Goal: Register for event/course

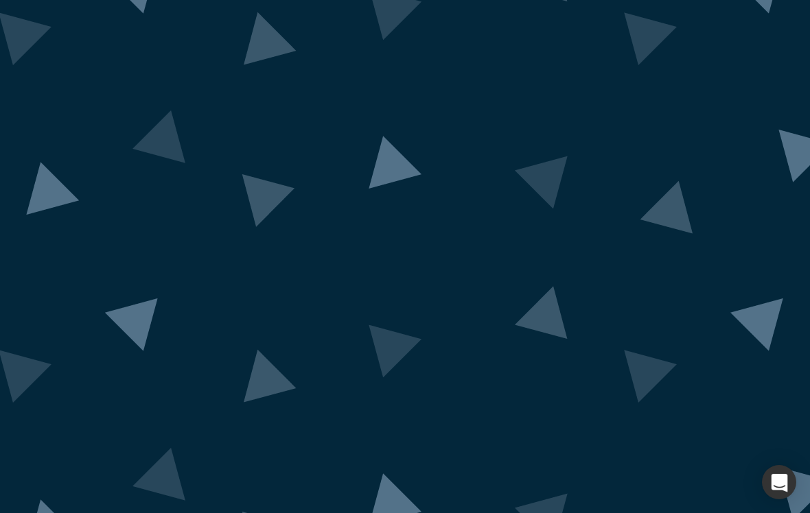
scroll to position [22, 0]
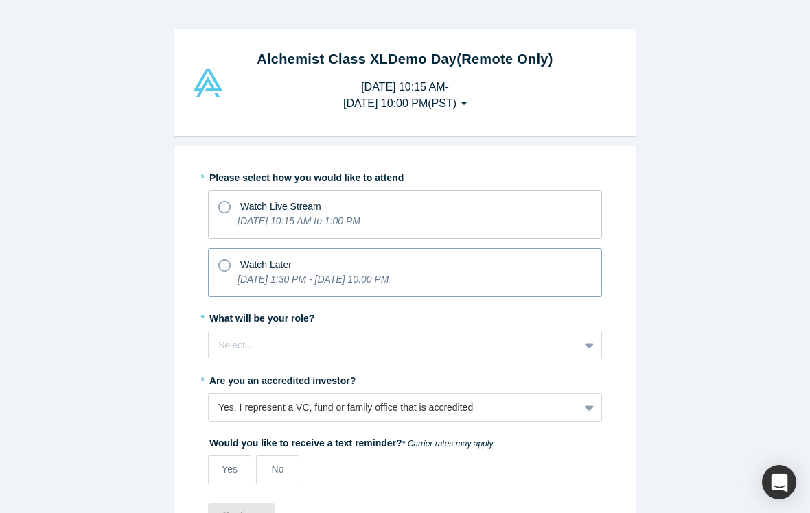
click at [230, 265] on icon at bounding box center [224, 265] width 12 height 12
click at [0, 0] on input "Watch Later [DATE] 1:30 PM - [DATE] 10:00 PM" at bounding box center [0, 0] width 0 height 0
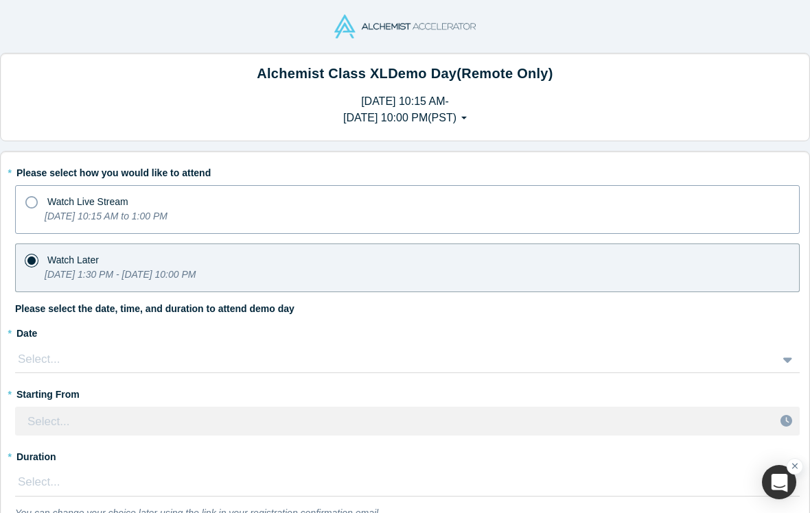
click at [35, 201] on icon at bounding box center [31, 202] width 12 height 12
click at [0, 0] on input "Watch Live Stream [DATE] 10:15 AM to 1:00 PM" at bounding box center [0, 0] width 0 height 0
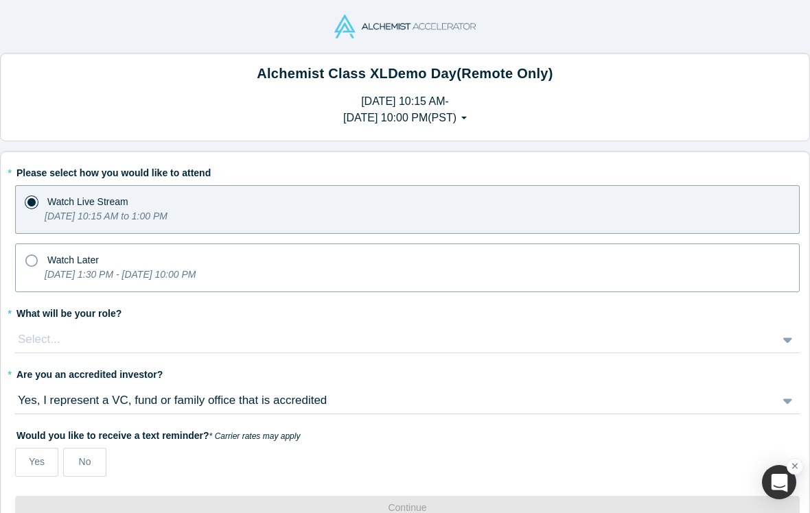
click at [38, 263] on div "Watch Later" at bounding box center [407, 258] width 764 height 19
click at [0, 0] on input "Watch Later [DATE] 1:30 PM - [DATE] 10:00 PM" at bounding box center [0, 0] width 0 height 0
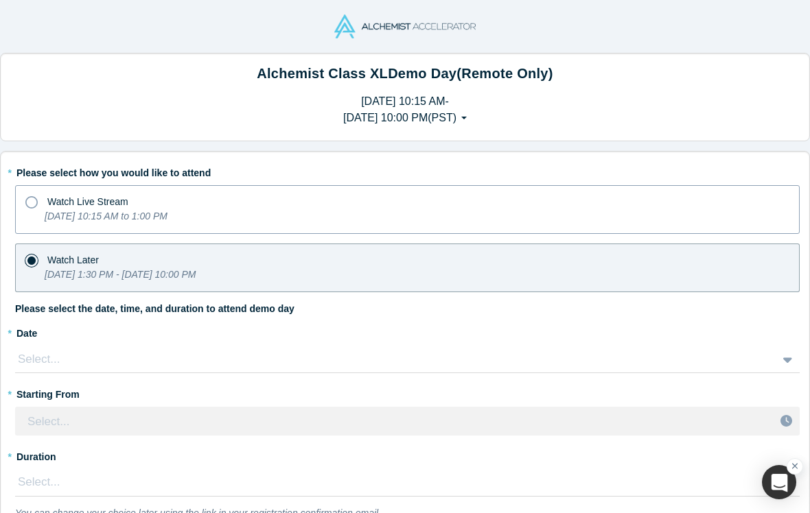
click at [34, 204] on icon at bounding box center [31, 202] width 12 height 12
click at [0, 0] on input "Watch Live Stream [DATE] 10:15 AM to 1:00 PM" at bounding box center [0, 0] width 0 height 0
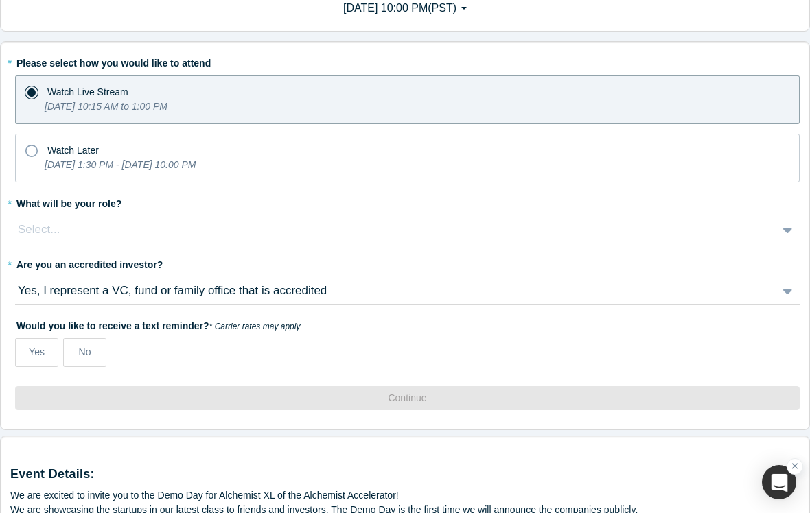
scroll to position [136, 0]
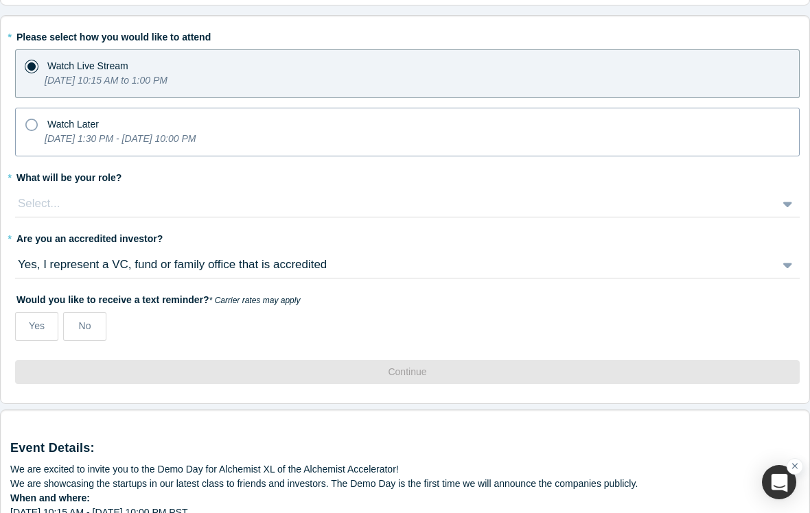
click at [27, 127] on icon at bounding box center [31, 125] width 12 height 12
click at [0, 0] on input "Watch Later [DATE] 1:30 PM - [DATE] 10:00 PM" at bounding box center [0, 0] width 0 height 0
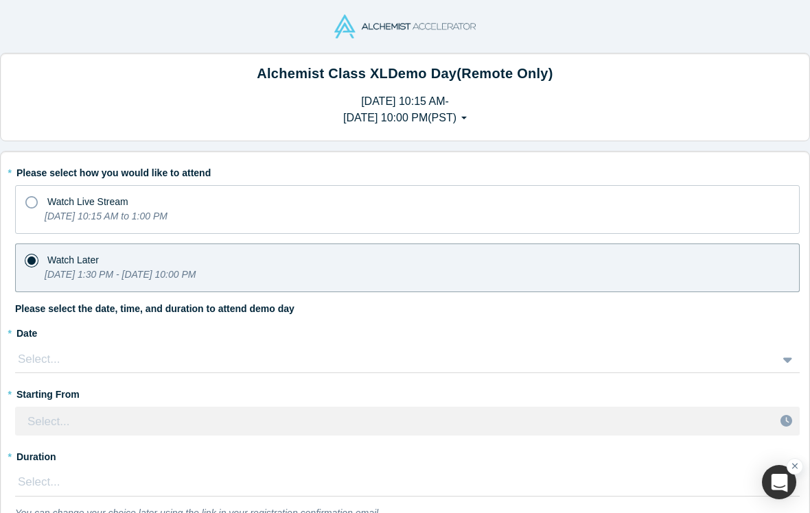
scroll to position [0, 0]
click at [34, 204] on icon at bounding box center [31, 202] width 12 height 12
click at [0, 0] on input "Watch Live Stream [DATE] 10:15 AM to 1:00 PM" at bounding box center [0, 0] width 0 height 0
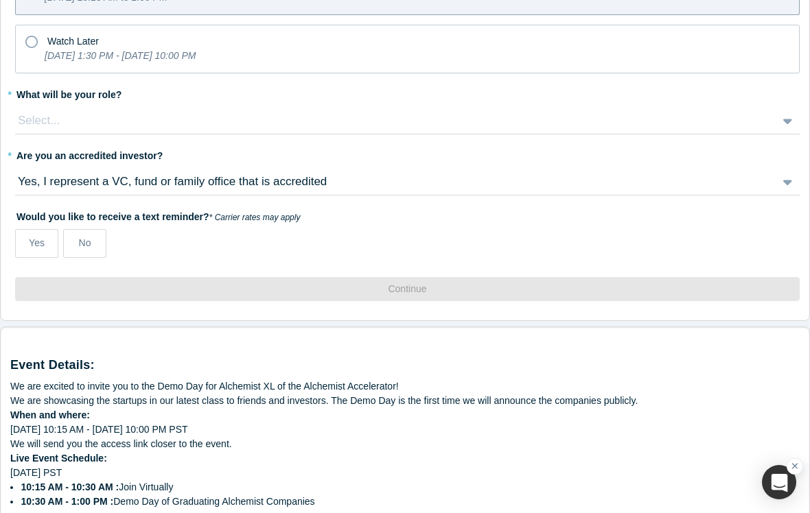
scroll to position [215, 0]
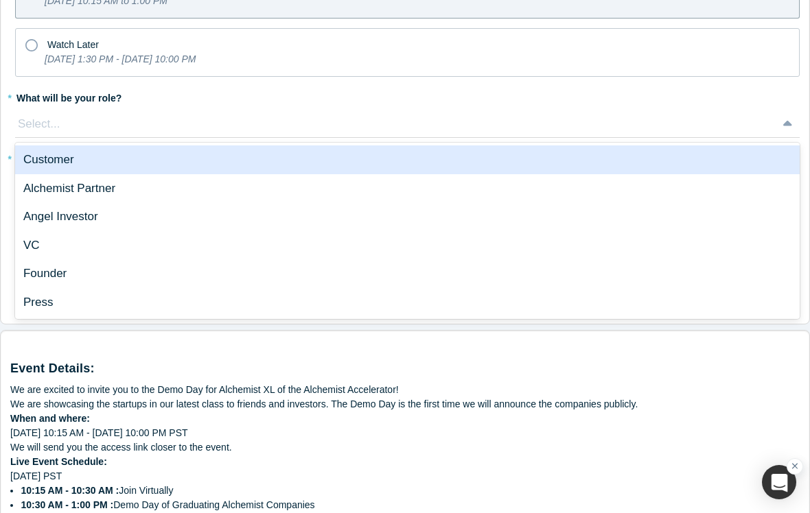
click at [36, 248] on div "VC" at bounding box center [407, 245] width 784 height 29
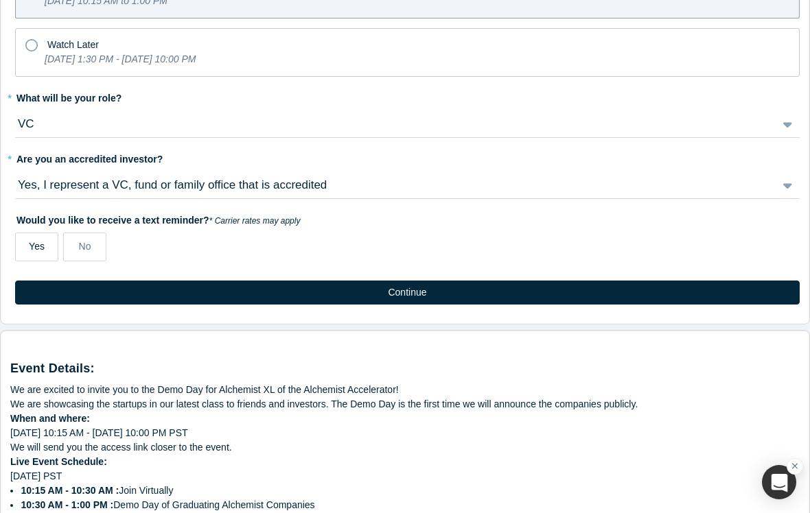
click at [36, 246] on span "Yes" at bounding box center [37, 246] width 16 height 11
click at [0, 0] on input "Yes" at bounding box center [0, 0] width 0 height 0
select select "US"
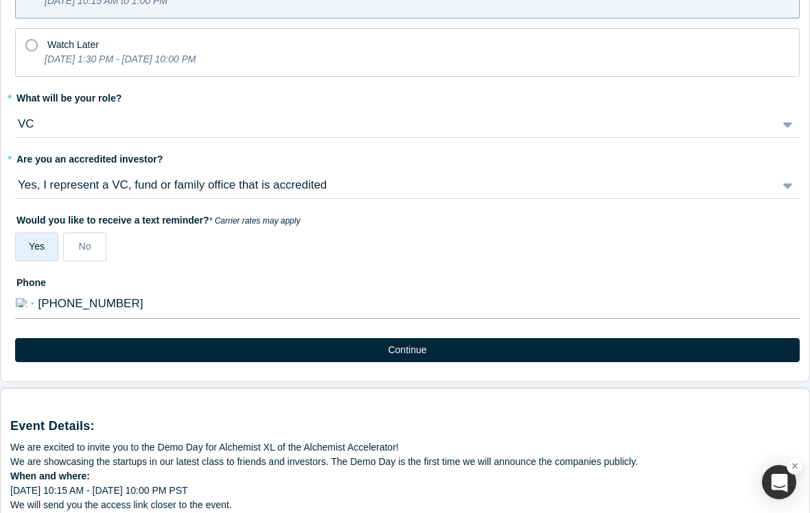
click at [27, 297] on select "International [GEOGRAPHIC_DATA] [GEOGRAPHIC_DATA] [GEOGRAPHIC_DATA] [GEOGRAPHIC…" at bounding box center [25, 303] width 18 height 22
click at [21, 305] on select "International [GEOGRAPHIC_DATA] [GEOGRAPHIC_DATA] [GEOGRAPHIC_DATA] [GEOGRAPHIC…" at bounding box center [25, 303] width 18 height 22
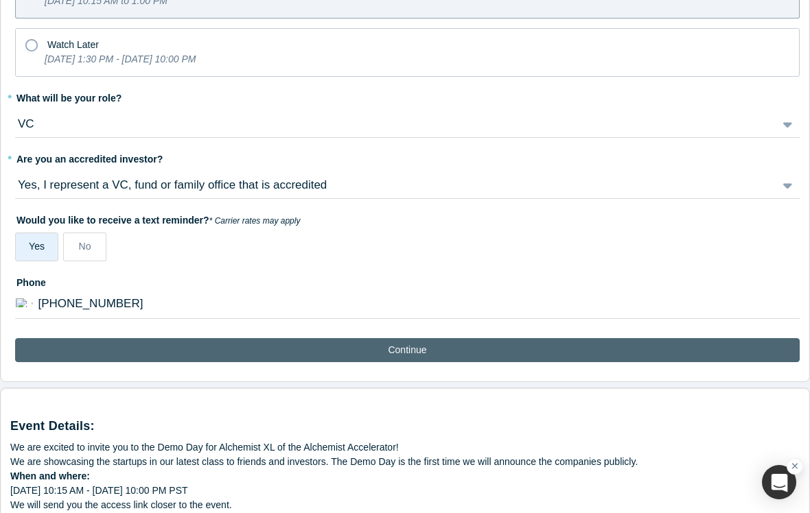
click at [408, 355] on button "Continue" at bounding box center [407, 350] width 784 height 24
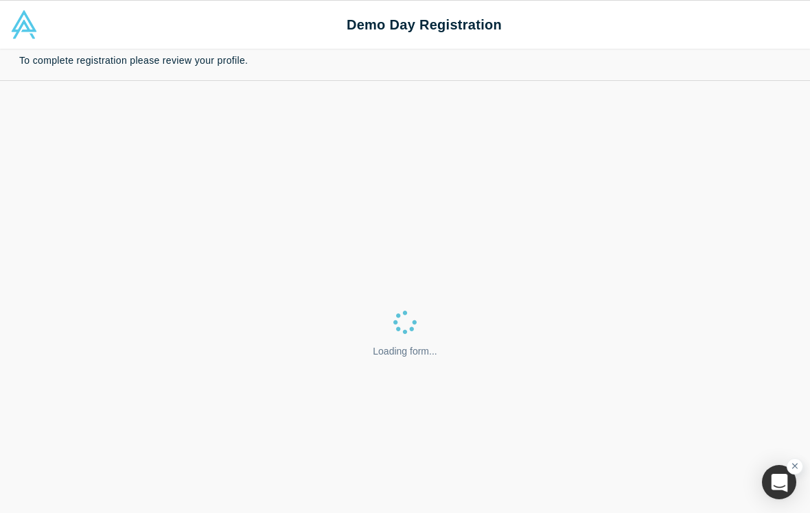
select select "US"
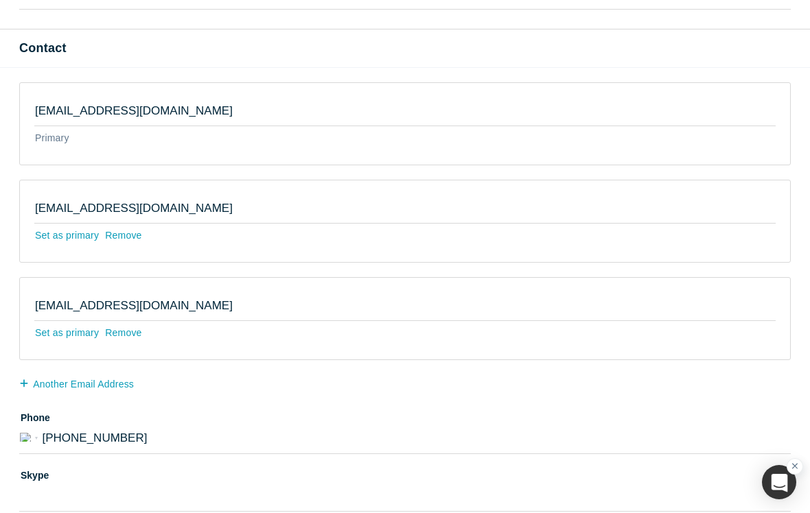
scroll to position [462, 0]
click at [162, 213] on input "[EMAIL_ADDRESS][DOMAIN_NAME]" at bounding box center [404, 208] width 741 height 29
type input "[EMAIL_ADDRESS][DOMAIN_NAME]"
click at [127, 232] on div "Remove" at bounding box center [123, 235] width 38 height 24
click at [0, 0] on input "Remove" at bounding box center [0, 0] width 0 height 0
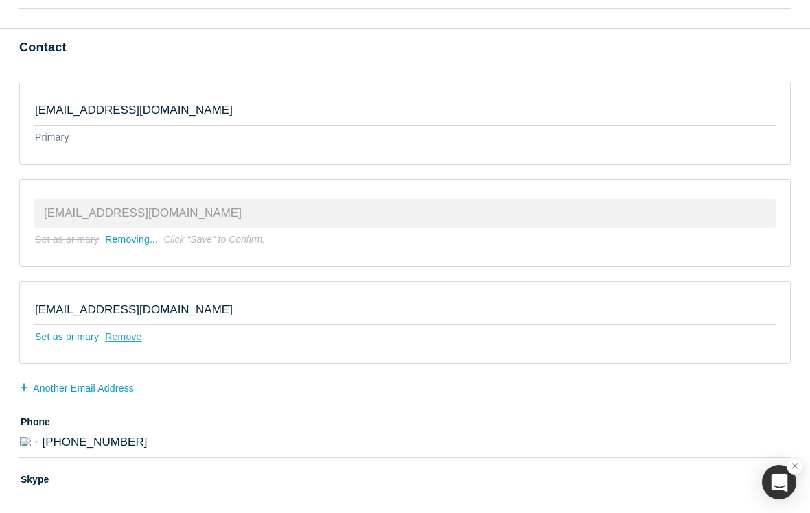
click at [128, 340] on div "Remove" at bounding box center [123, 337] width 38 height 24
click at [0, 0] on input "Remove" at bounding box center [0, 0] width 0 height 0
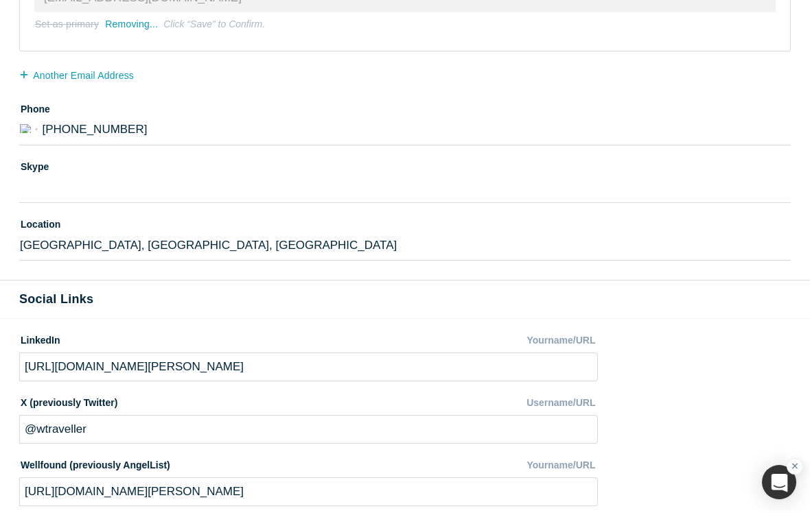
scroll to position [798, 0]
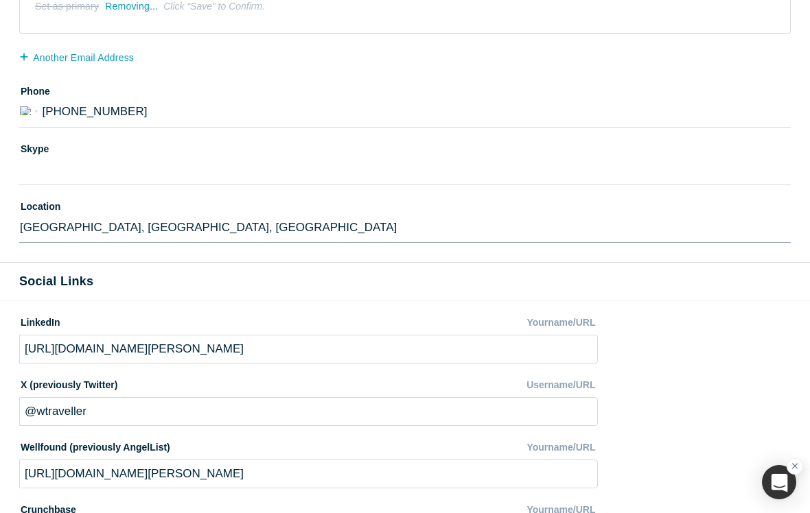
click at [151, 228] on input "[GEOGRAPHIC_DATA], [GEOGRAPHIC_DATA], [GEOGRAPHIC_DATA]" at bounding box center [404, 228] width 771 height 29
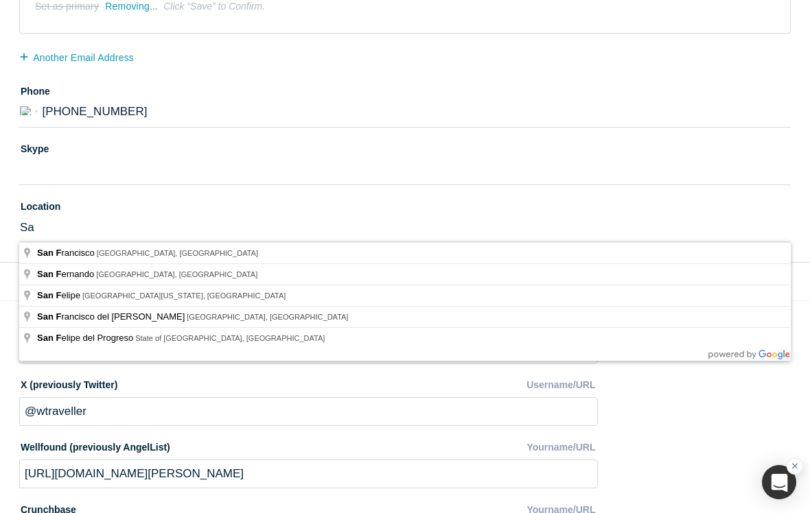
type input "S"
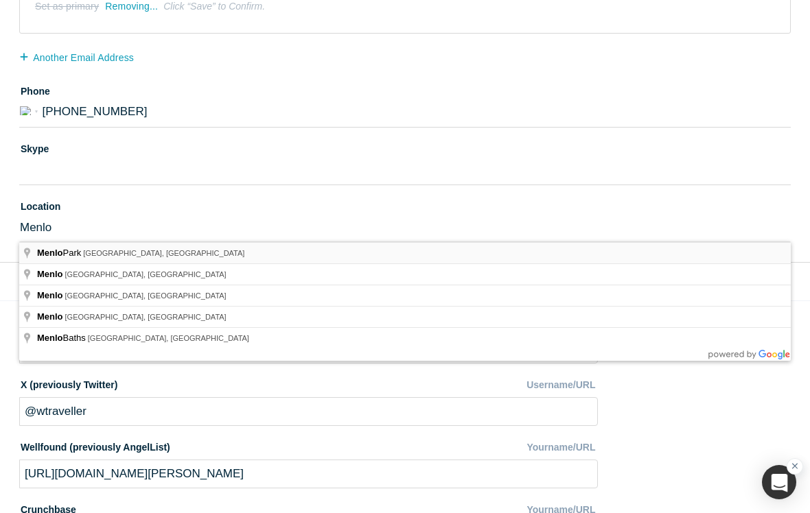
type input "[GEOGRAPHIC_DATA], [GEOGRAPHIC_DATA], [GEOGRAPHIC_DATA]"
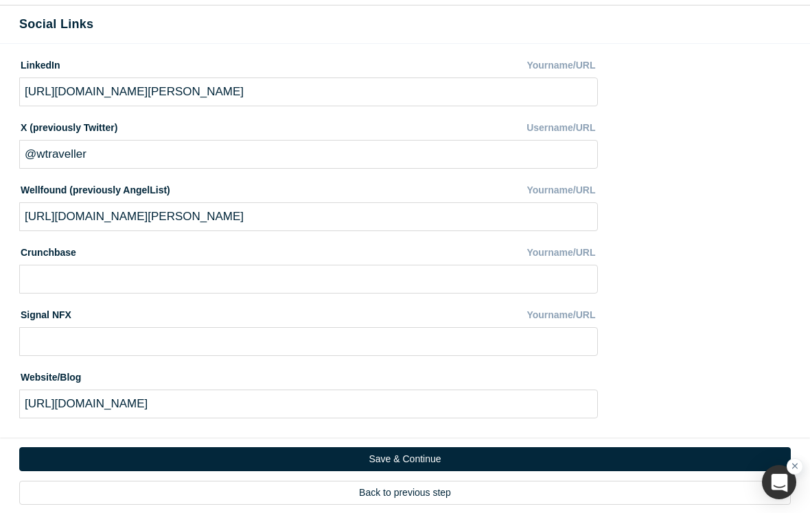
scroll to position [1054, 0]
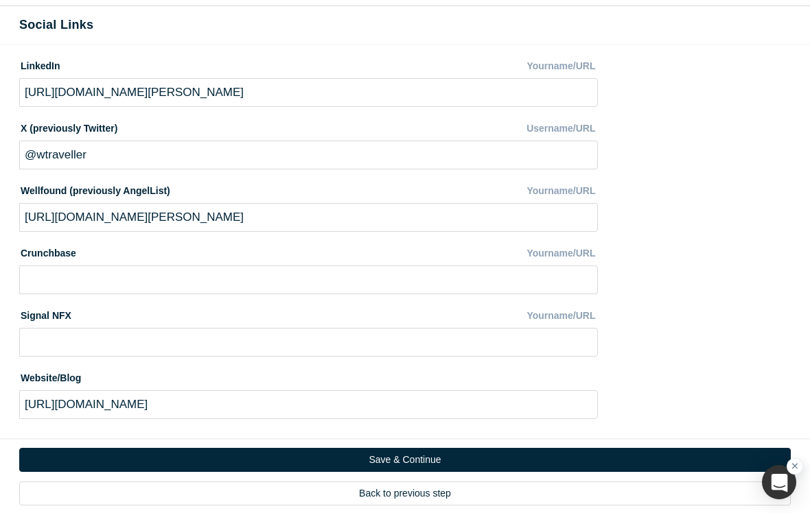
click at [192, 408] on input "[URL][DOMAIN_NAME]" at bounding box center [308, 404] width 578 height 29
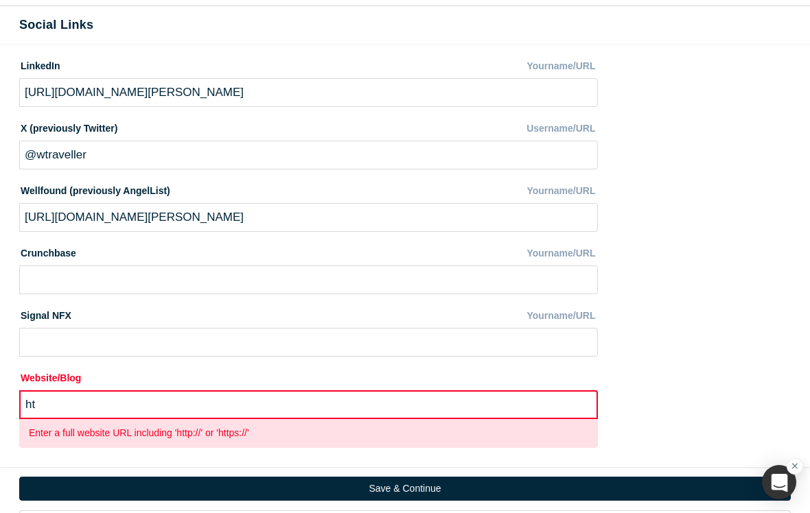
type input "h"
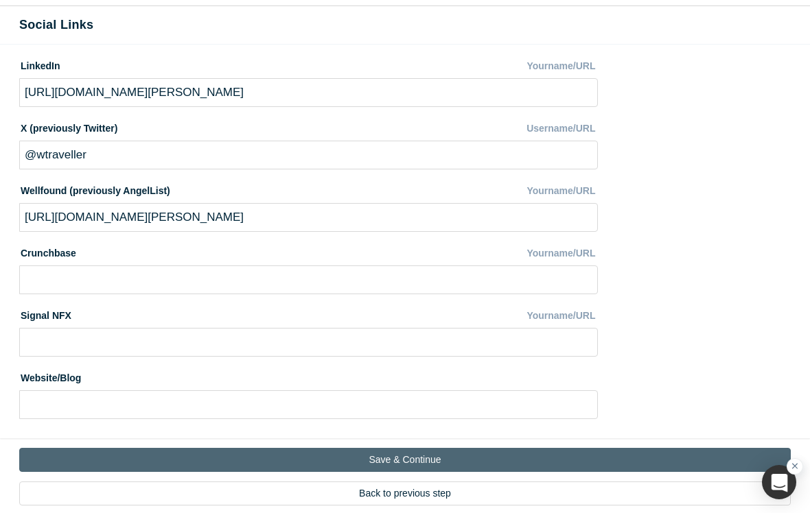
click at [427, 459] on button "Save & Continue" at bounding box center [404, 460] width 771 height 24
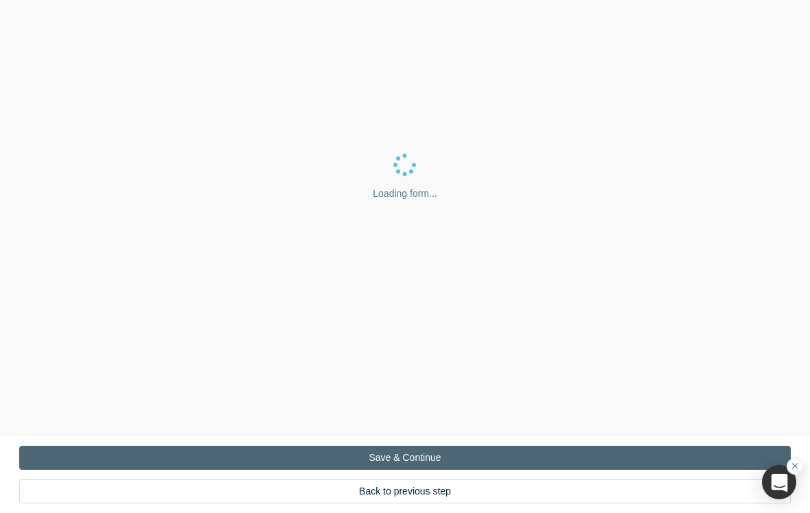
scroll to position [0, 0]
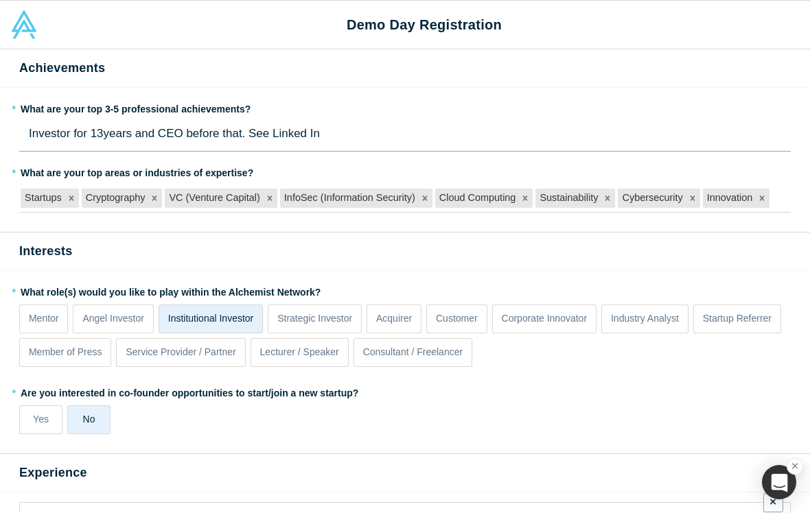
click at [125, 137] on span "Investor for 13years and CEO before that. See Linked In" at bounding box center [174, 133] width 291 height 13
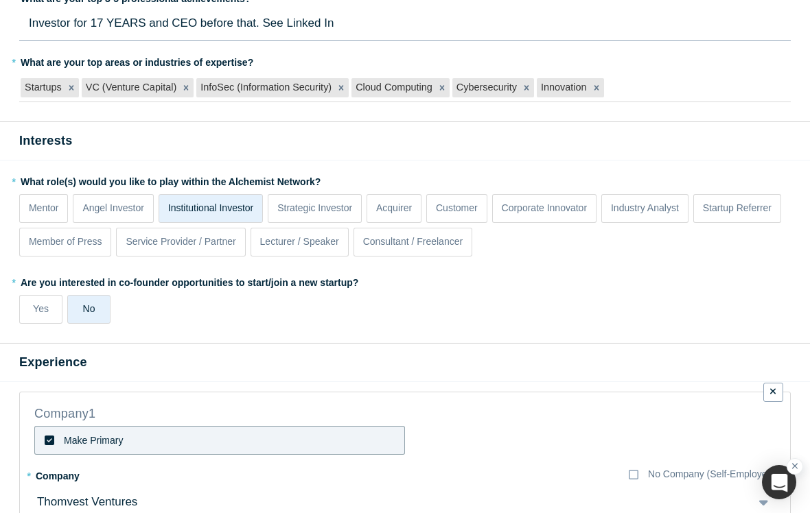
scroll to position [122, 0]
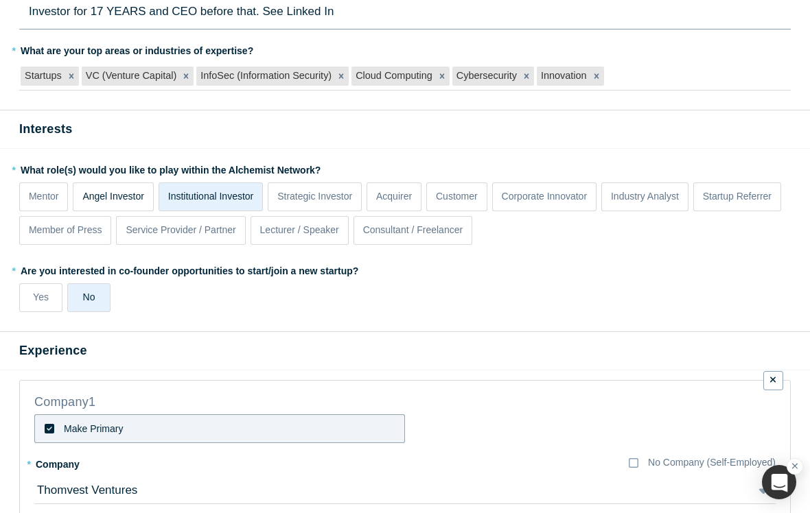
click at [122, 193] on p "Angel Investor" at bounding box center [113, 196] width 62 height 14
click at [0, 0] on input "Angel Investor" at bounding box center [0, 0] width 0 height 0
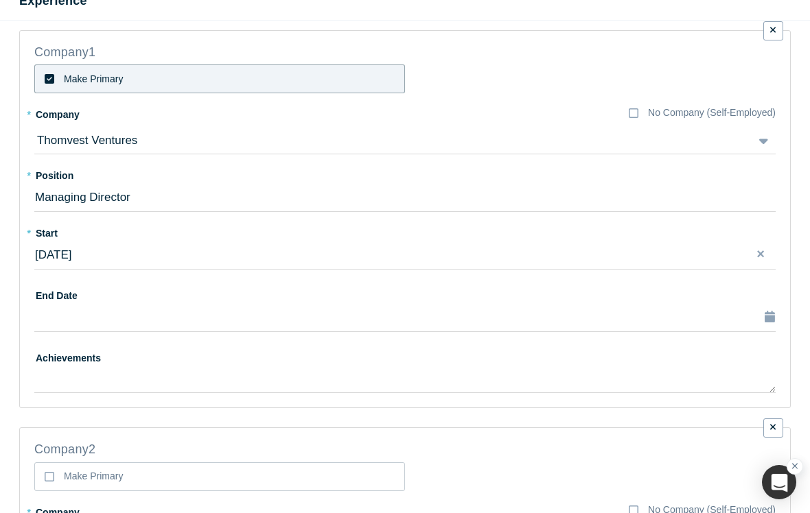
scroll to position [482, 0]
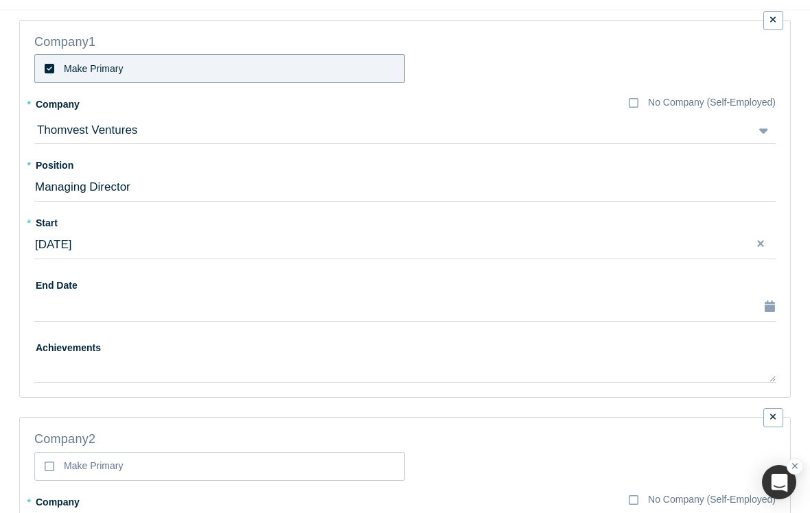
click at [351, 104] on label "* Company" at bounding box center [331, 102] width 594 height 19
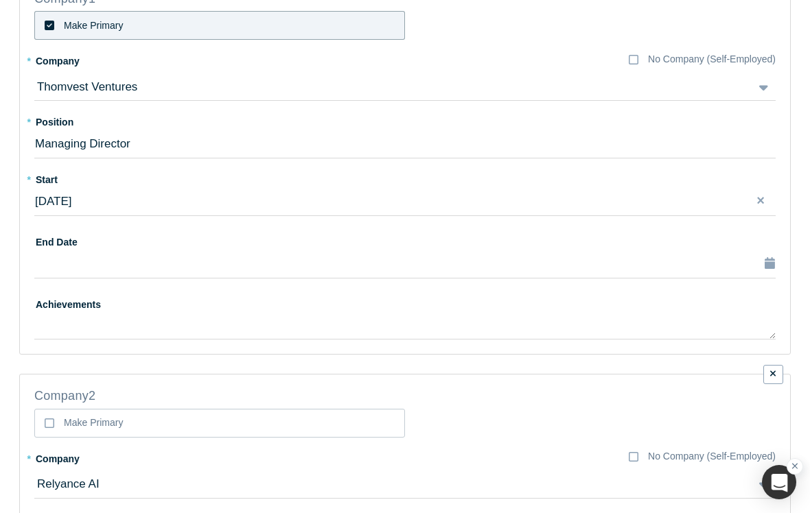
scroll to position [550, 0]
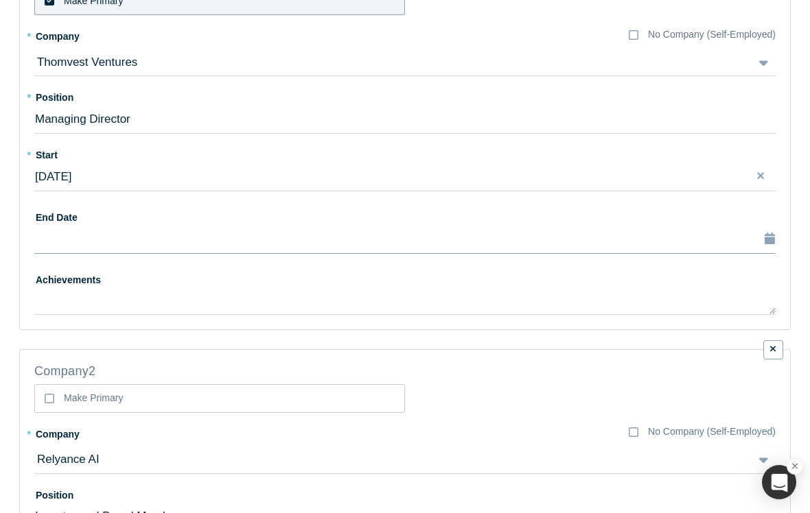
click at [59, 237] on div "button" at bounding box center [56, 240] width 43 height 18
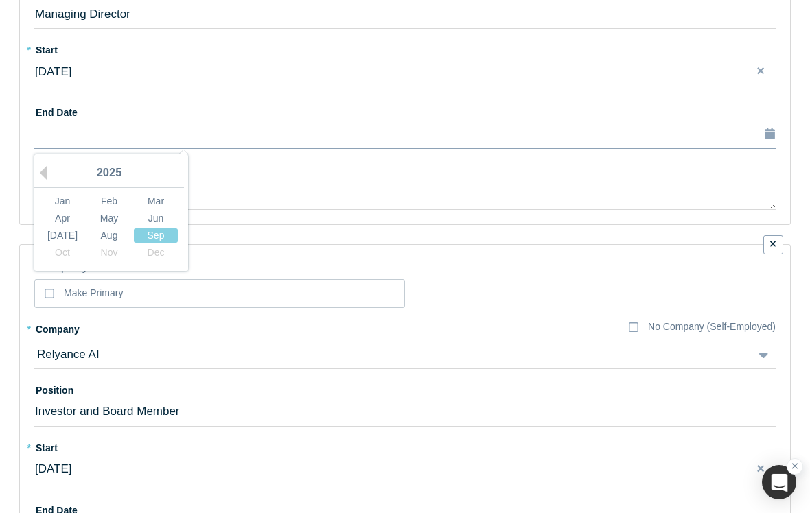
scroll to position [660, 0]
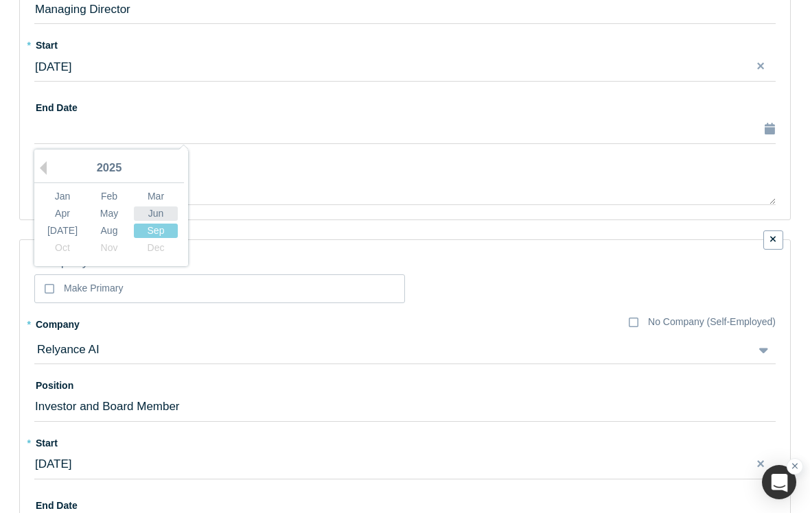
click at [155, 211] on div "Jun" at bounding box center [156, 213] width 44 height 14
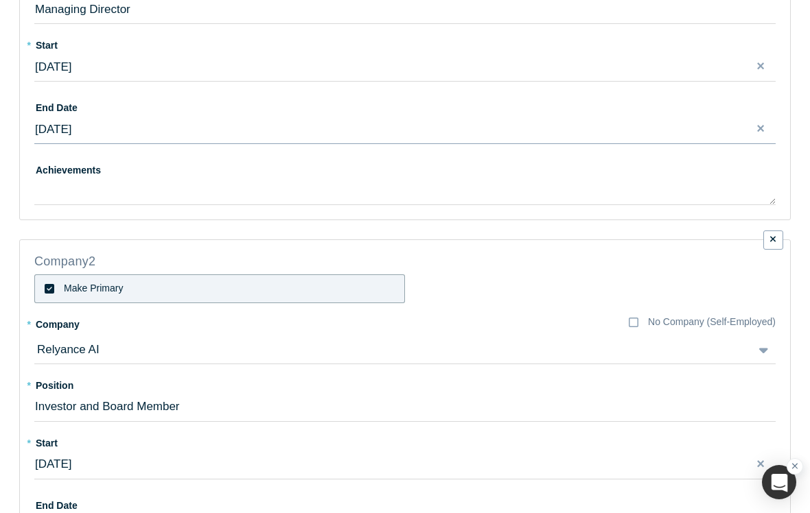
click at [71, 123] on span "[DATE]" at bounding box center [53, 129] width 36 height 13
click at [163, 210] on div "Jun" at bounding box center [156, 213] width 44 height 14
click at [94, 126] on div "[DATE]" at bounding box center [405, 130] width 740 height 18
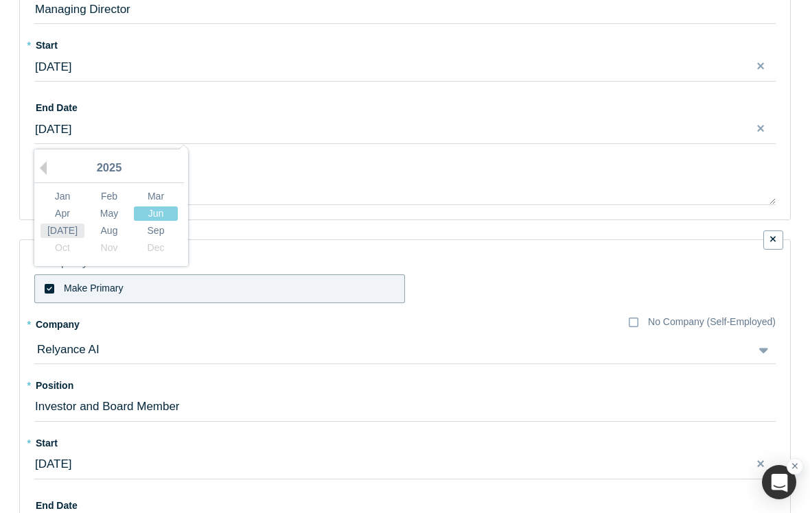
click at [67, 228] on div "[DATE]" at bounding box center [62, 230] width 44 height 14
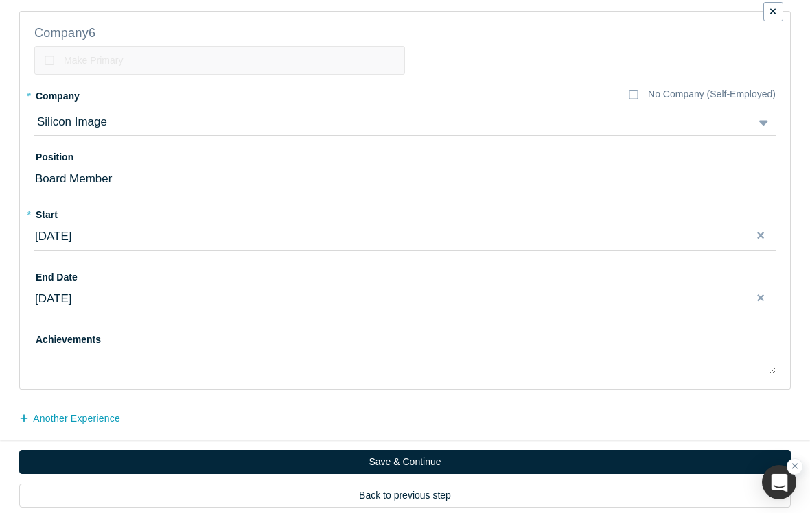
scroll to position [2478, 0]
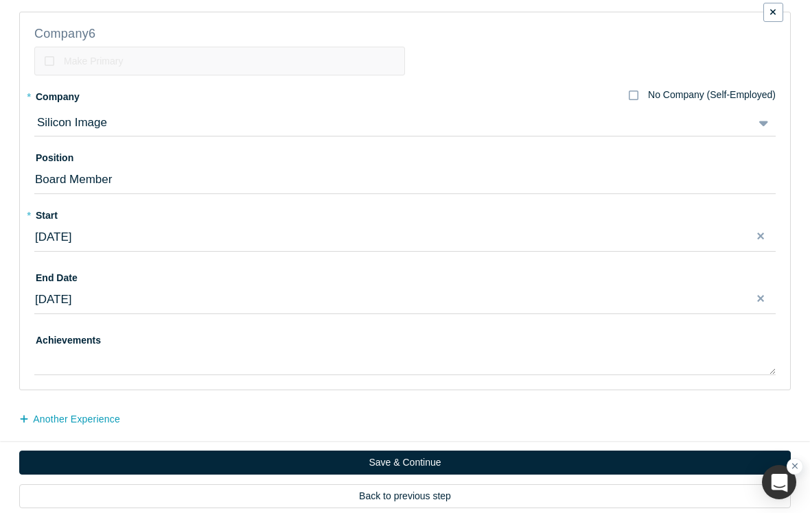
click at [630, 90] on icon at bounding box center [633, 95] width 10 height 11
click at [0, 0] on input "No Company (Self-Employed)" at bounding box center [0, 0] width 0 height 0
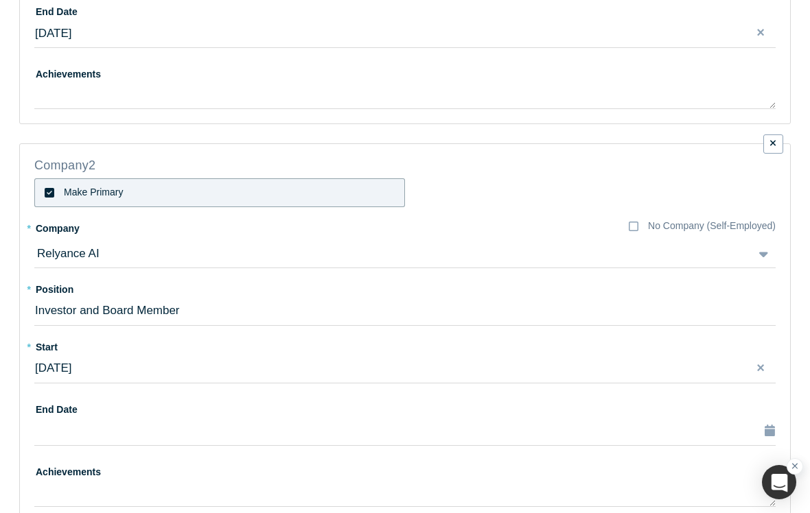
scroll to position [774, 0]
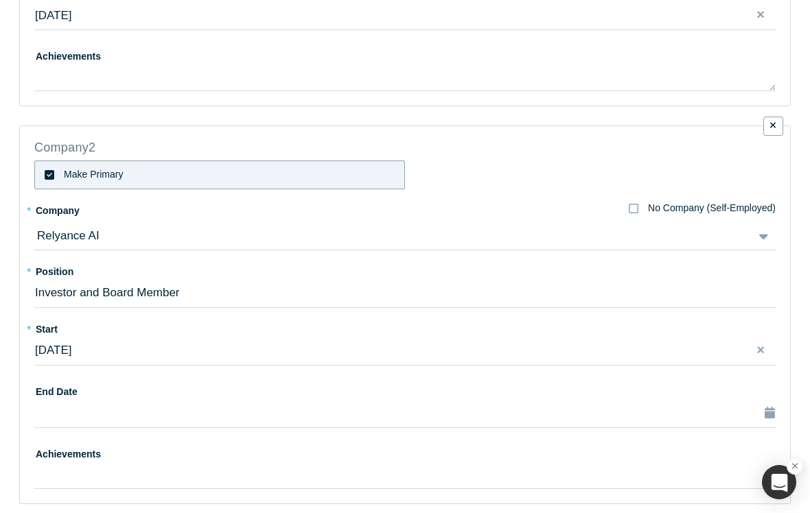
click at [630, 205] on icon at bounding box center [633, 208] width 10 height 11
click at [0, 0] on input "No Company (Self-Employed)" at bounding box center [0, 0] width 0 height 0
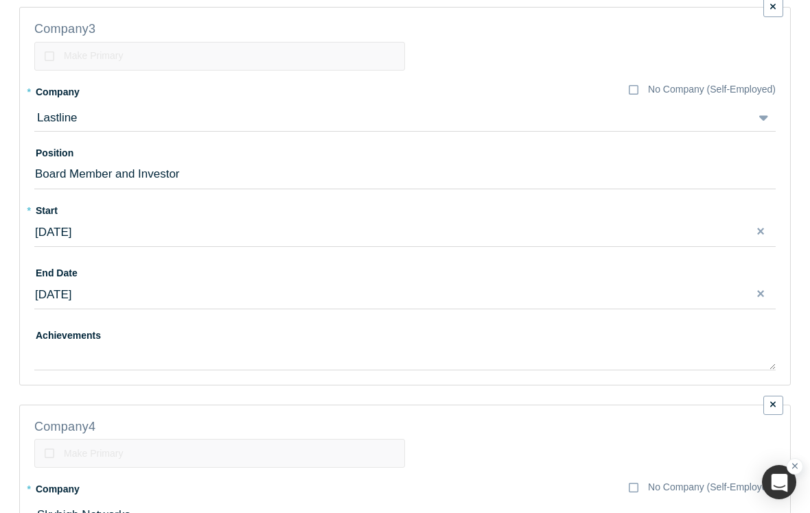
scroll to position [1363, 0]
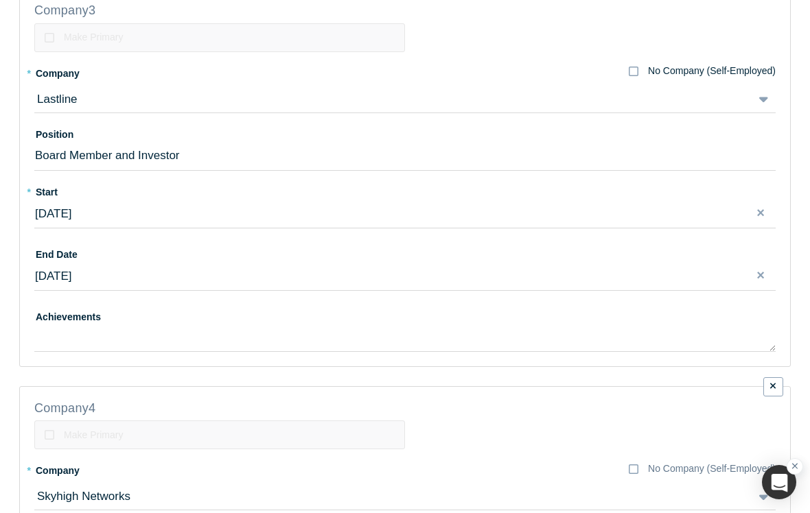
click at [637, 66] on icon at bounding box center [633, 71] width 10 height 11
click at [0, 0] on input "No Company (Self-Employed)" at bounding box center [0, 0] width 0 height 0
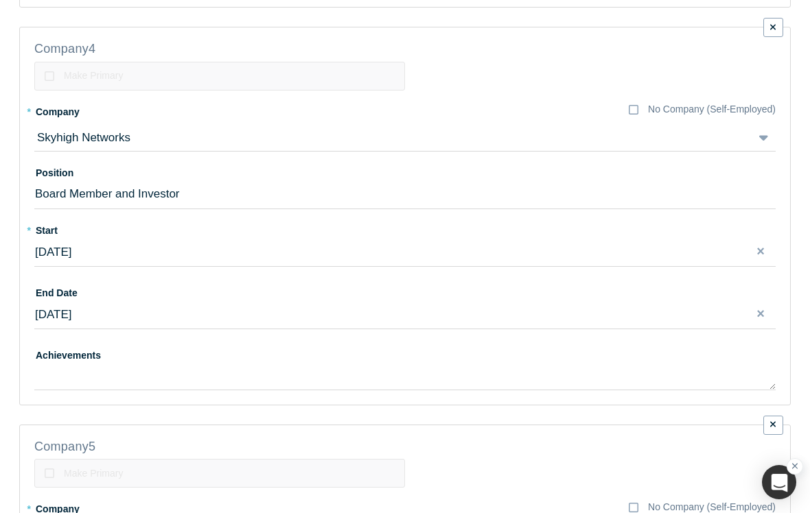
scroll to position [1767, 0]
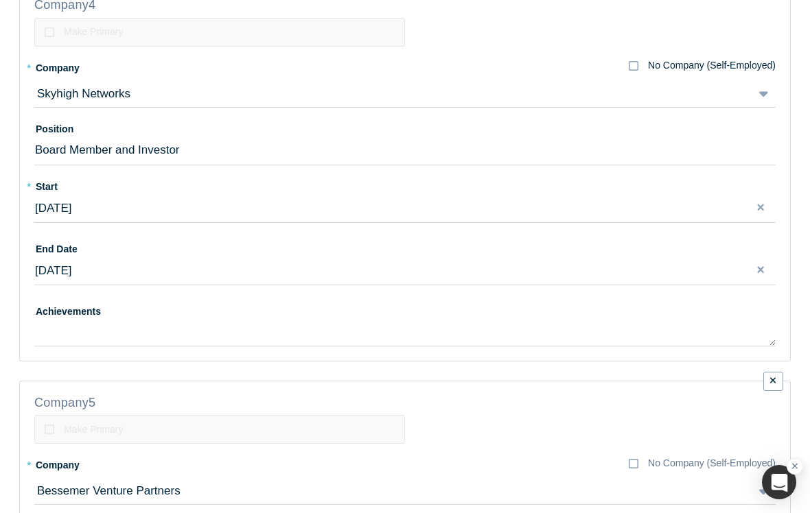
click at [633, 62] on icon at bounding box center [633, 65] width 10 height 11
click at [0, 0] on input "No Company (Self-Employed)" at bounding box center [0, 0] width 0 height 0
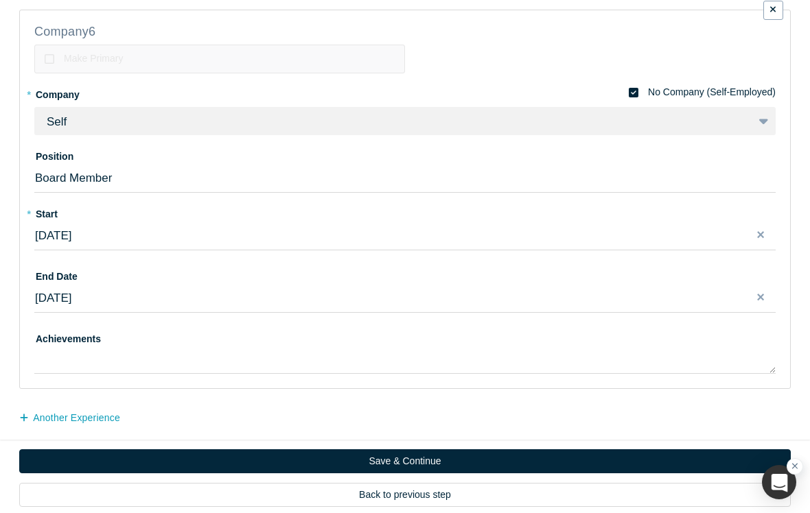
scroll to position [2536, 0]
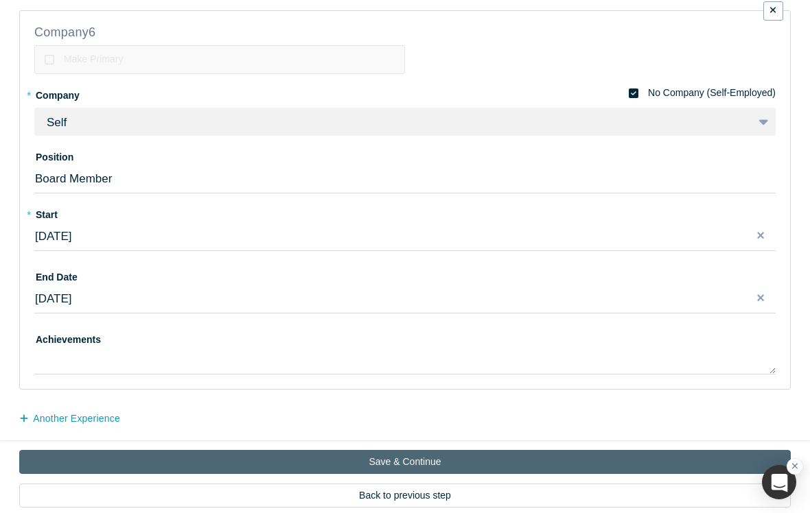
click at [436, 460] on button "Save & Continue" at bounding box center [404, 462] width 771 height 24
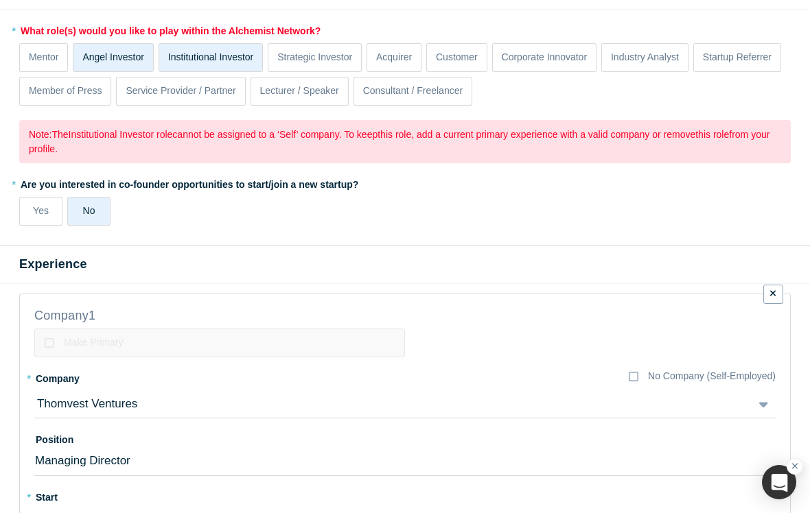
scroll to position [332, 0]
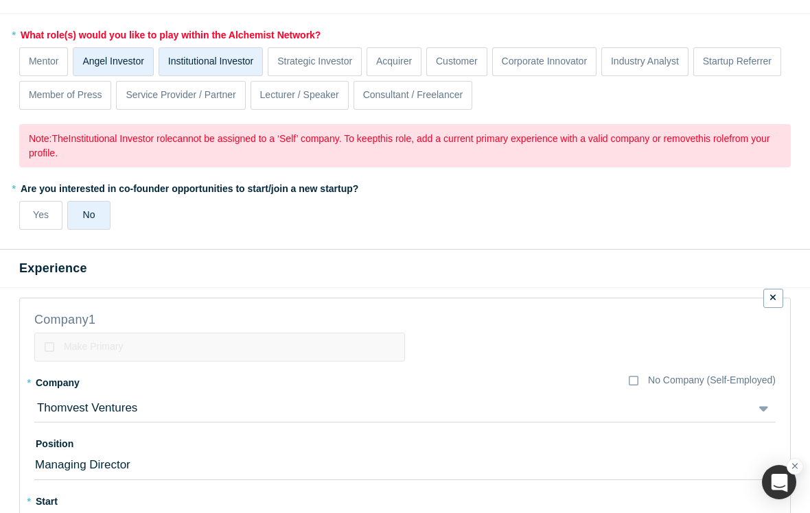
click at [137, 60] on p "Angel Investor" at bounding box center [113, 61] width 62 height 14
click at [0, 0] on input "Angel Investor" at bounding box center [0, 0] width 0 height 0
click at [119, 59] on p "Angel Investor" at bounding box center [113, 61] width 62 height 14
click at [0, 0] on input "Angel Investor" at bounding box center [0, 0] width 0 height 0
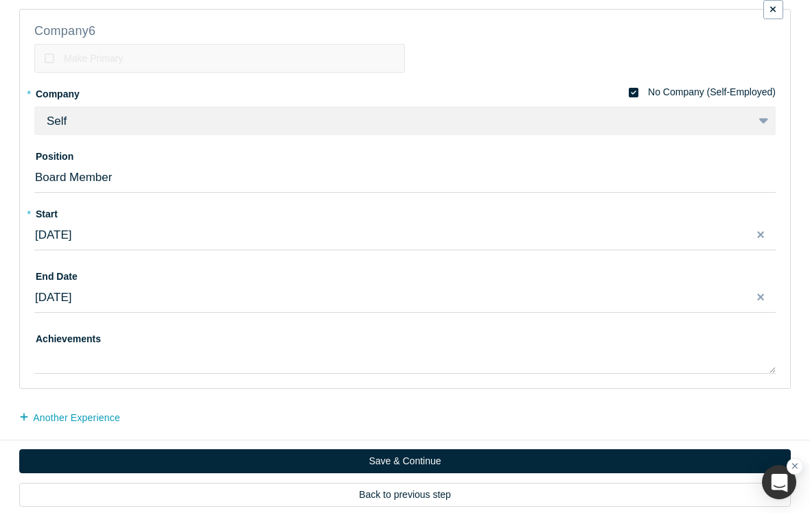
scroll to position [2611, 0]
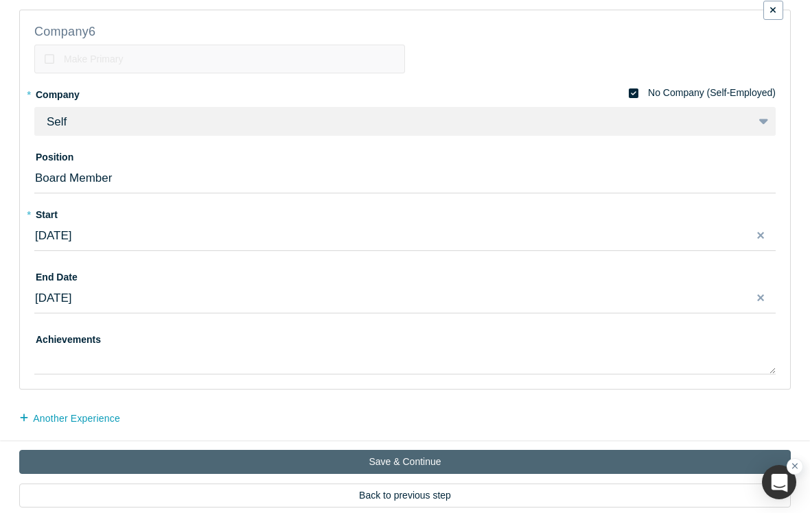
click at [456, 462] on button "Save & Continue" at bounding box center [404, 462] width 771 height 24
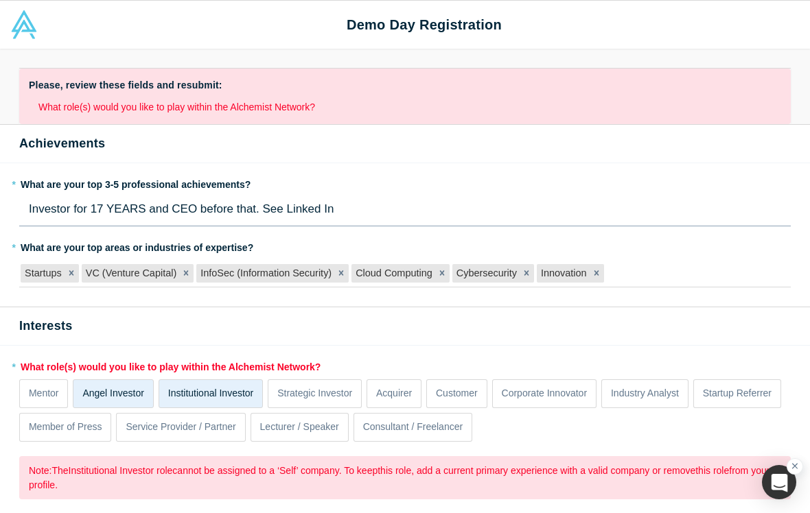
click at [277, 105] on li "What role(s) would you like to play within the Alchemist Network?" at bounding box center [409, 107] width 742 height 14
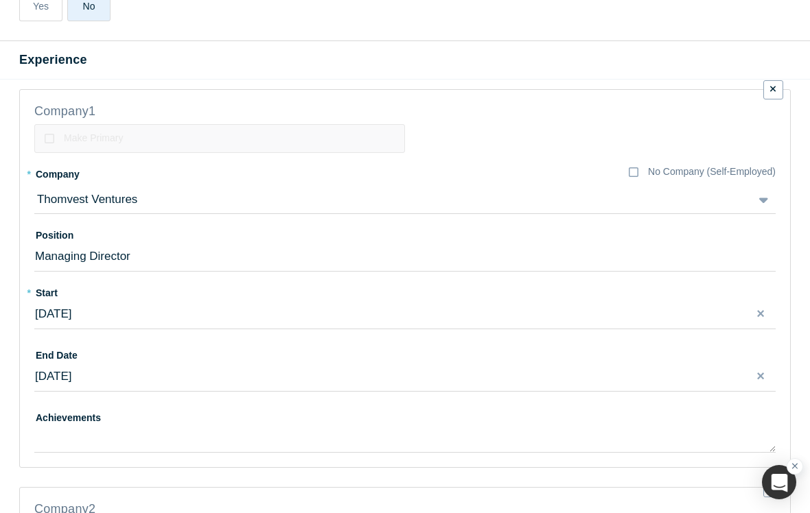
scroll to position [544, 0]
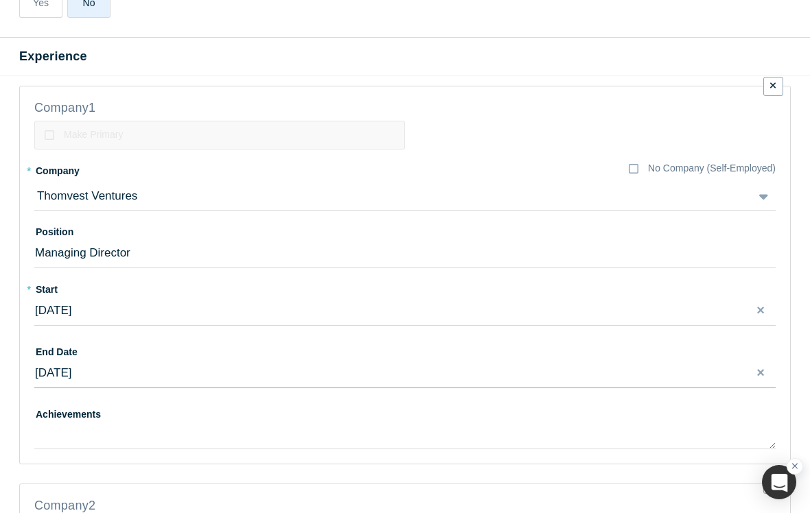
click at [71, 375] on span "[DATE]" at bounding box center [53, 372] width 36 height 13
click at [47, 250] on button "Previous Year" at bounding box center [40, 253] width 14 height 14
click at [299, 342] on label "End Date" at bounding box center [404, 349] width 741 height 19
click at [71, 373] on span "[DATE]" at bounding box center [53, 372] width 36 height 13
click at [763, 372] on button "Close" at bounding box center [765, 373] width 21 height 29
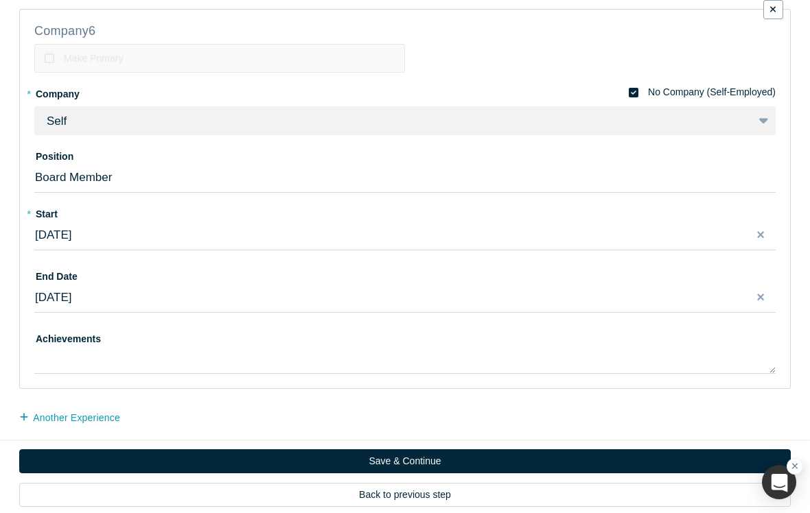
scroll to position [2611, 0]
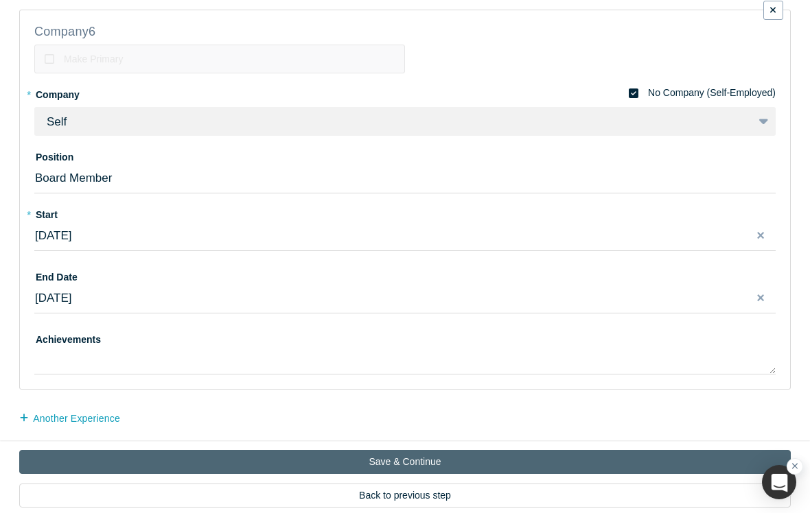
click at [443, 461] on button "Save & Continue" at bounding box center [404, 462] width 771 height 24
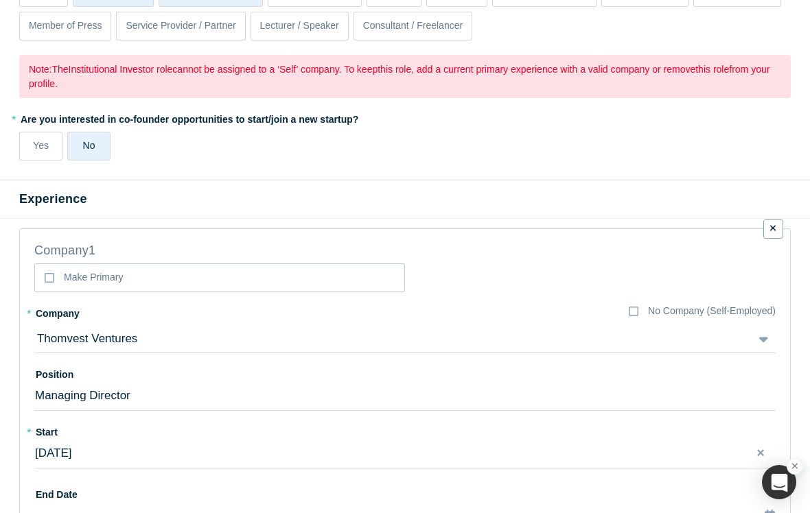
scroll to position [405, 0]
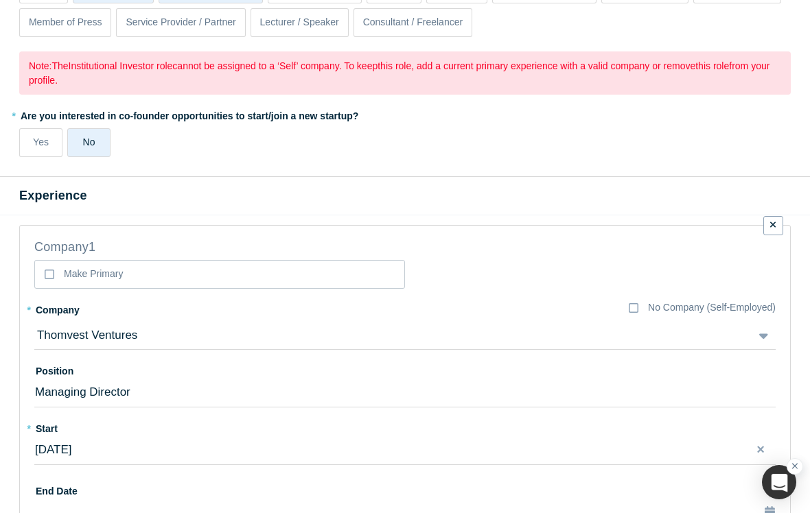
click at [765, 225] on div at bounding box center [773, 225] width 20 height 19
click at [49, 276] on icon at bounding box center [50, 274] width 10 height 11
click at [0, 0] on input "Make Primary" at bounding box center [0, 0] width 0 height 0
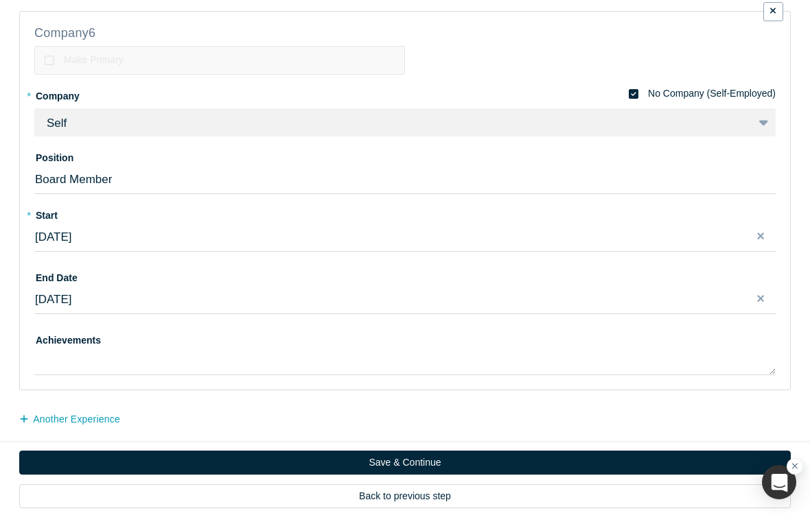
scroll to position [2482, 0]
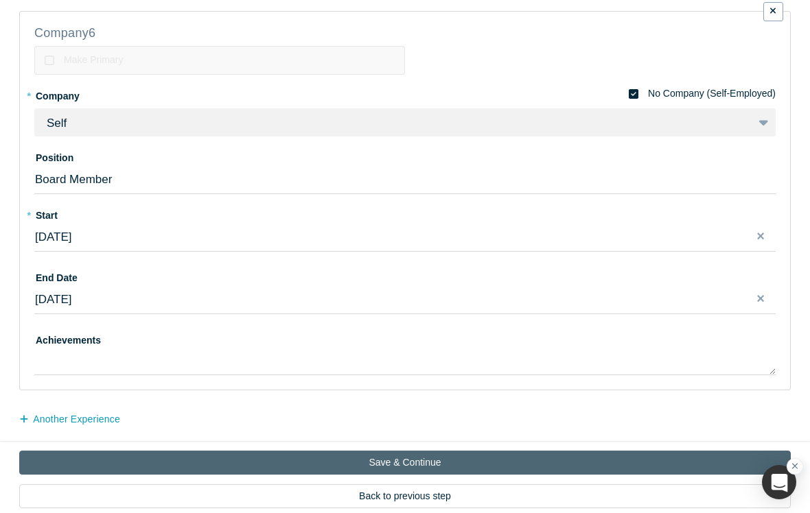
click at [434, 459] on button "Save & Continue" at bounding box center [404, 463] width 771 height 24
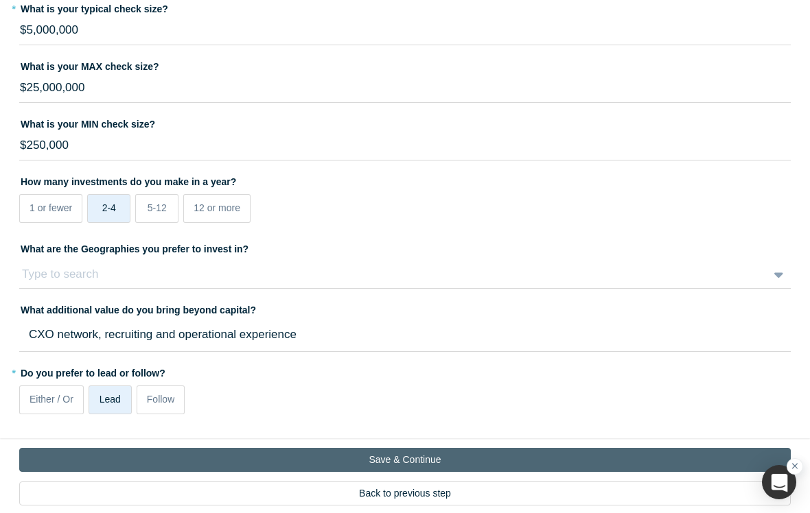
scroll to position [749, 0]
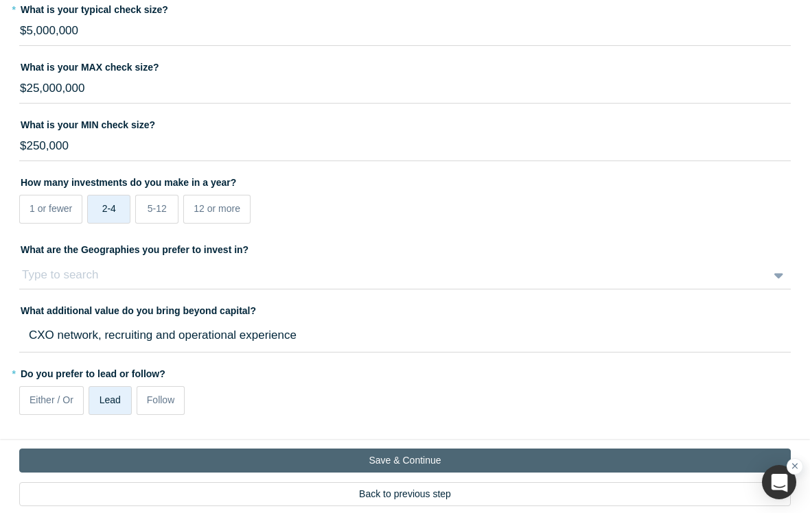
click at [425, 461] on button "Save & Continue" at bounding box center [404, 461] width 771 height 24
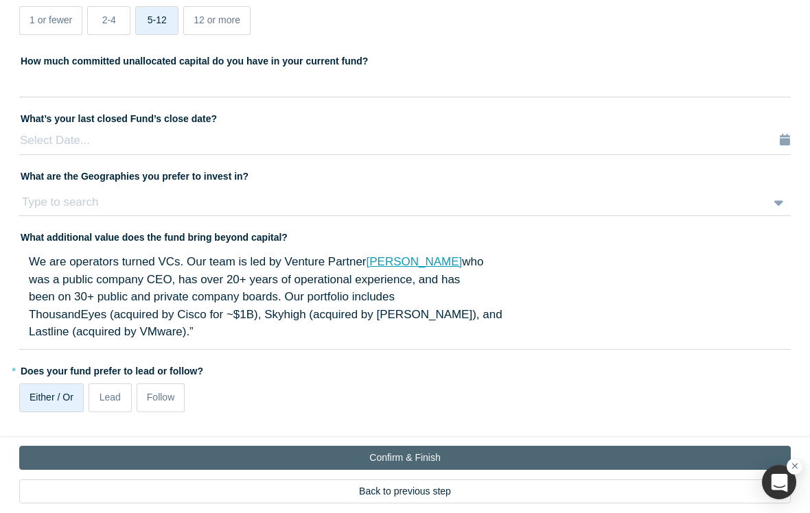
scroll to position [0, 0]
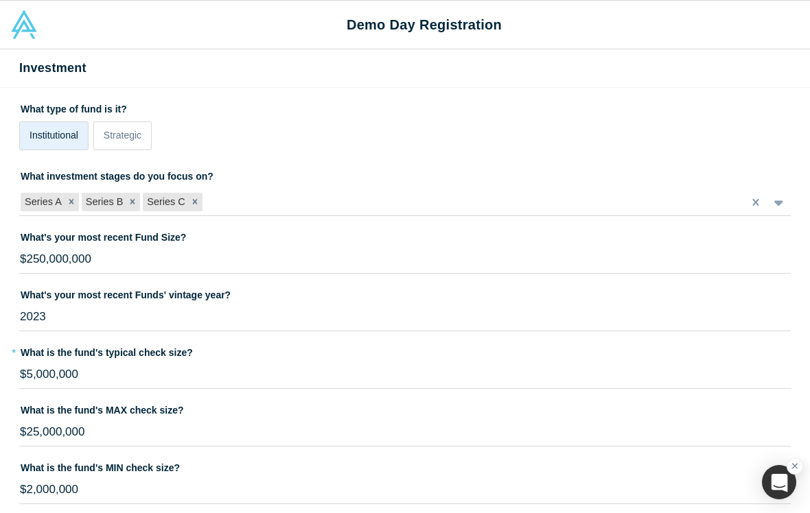
click at [59, 139] on span "Institutional" at bounding box center [54, 135] width 49 height 11
click at [0, 0] on input "Institutional" at bounding box center [0, 0] width 0 height 0
click at [324, 175] on label "What investment stages do you focus on?" at bounding box center [404, 174] width 771 height 19
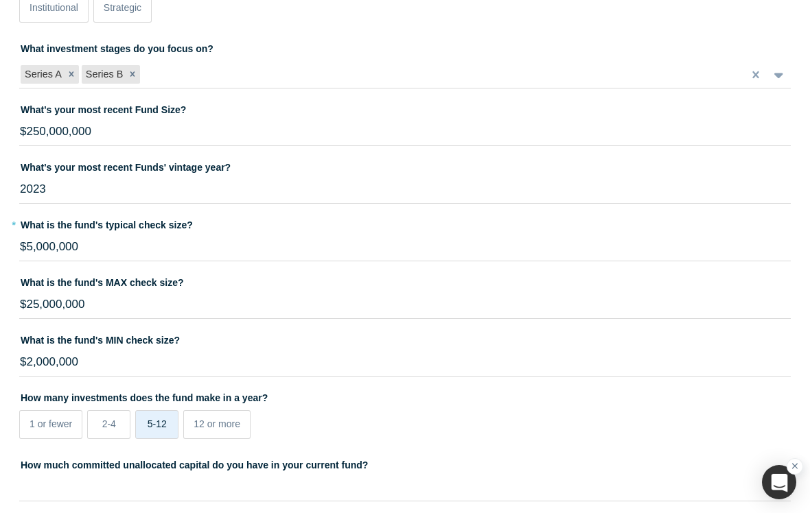
scroll to position [145, 0]
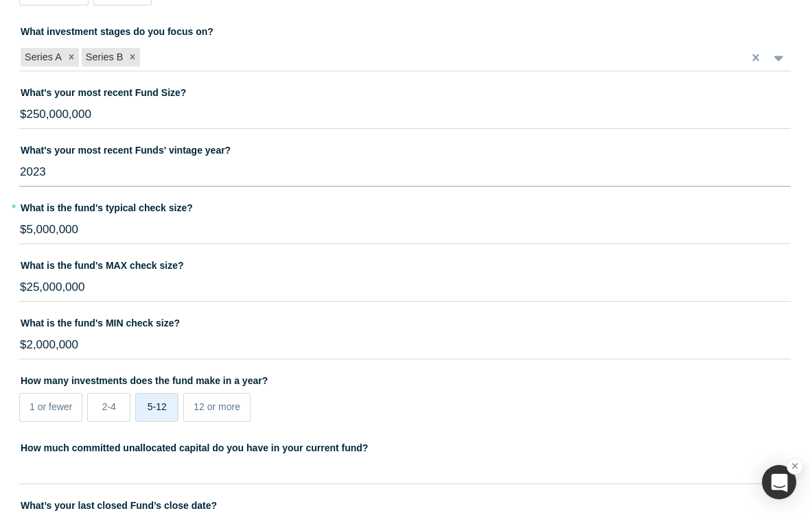
click at [58, 182] on input "2023" at bounding box center [404, 172] width 771 height 29
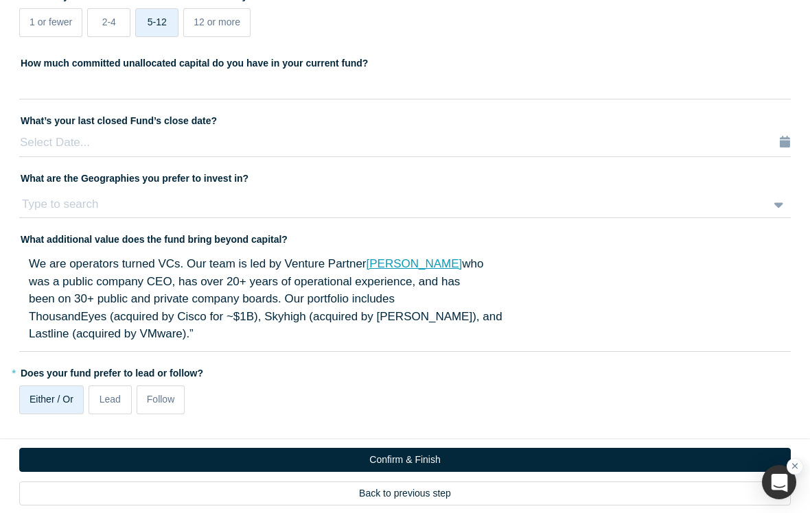
scroll to position [529, 0]
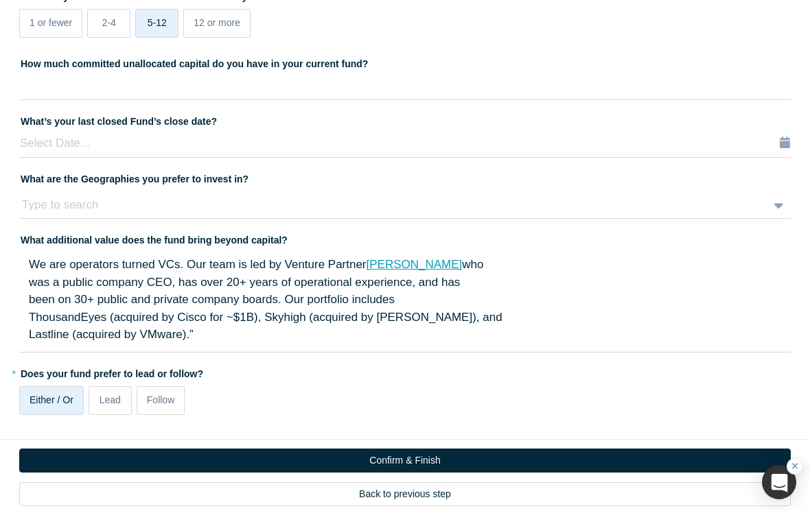
click at [108, 394] on span "Lead" at bounding box center [109, 399] width 21 height 11
click at [0, 0] on input "Lead" at bounding box center [0, 0] width 0 height 0
click at [46, 403] on span "Either / Or" at bounding box center [52, 399] width 44 height 11
click at [0, 0] on input "Either / Or" at bounding box center [0, 0] width 0 height 0
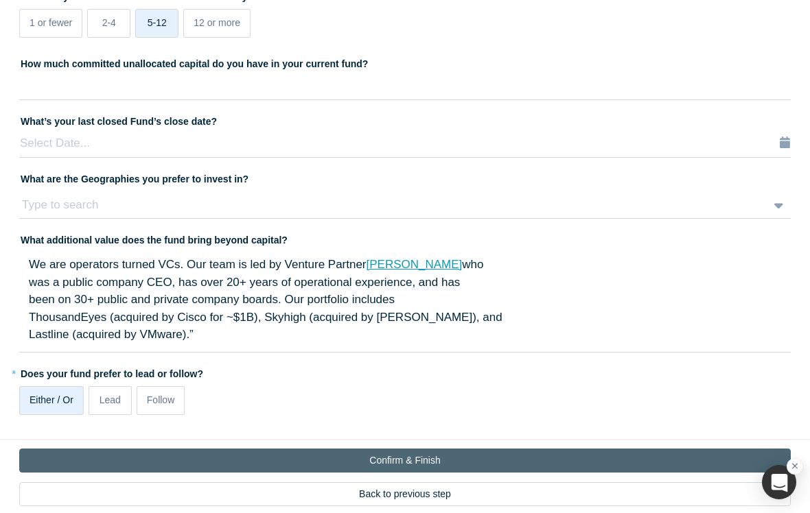
click at [428, 469] on button "Confirm & Finish" at bounding box center [404, 461] width 771 height 24
